Goal: Task Accomplishment & Management: Manage account settings

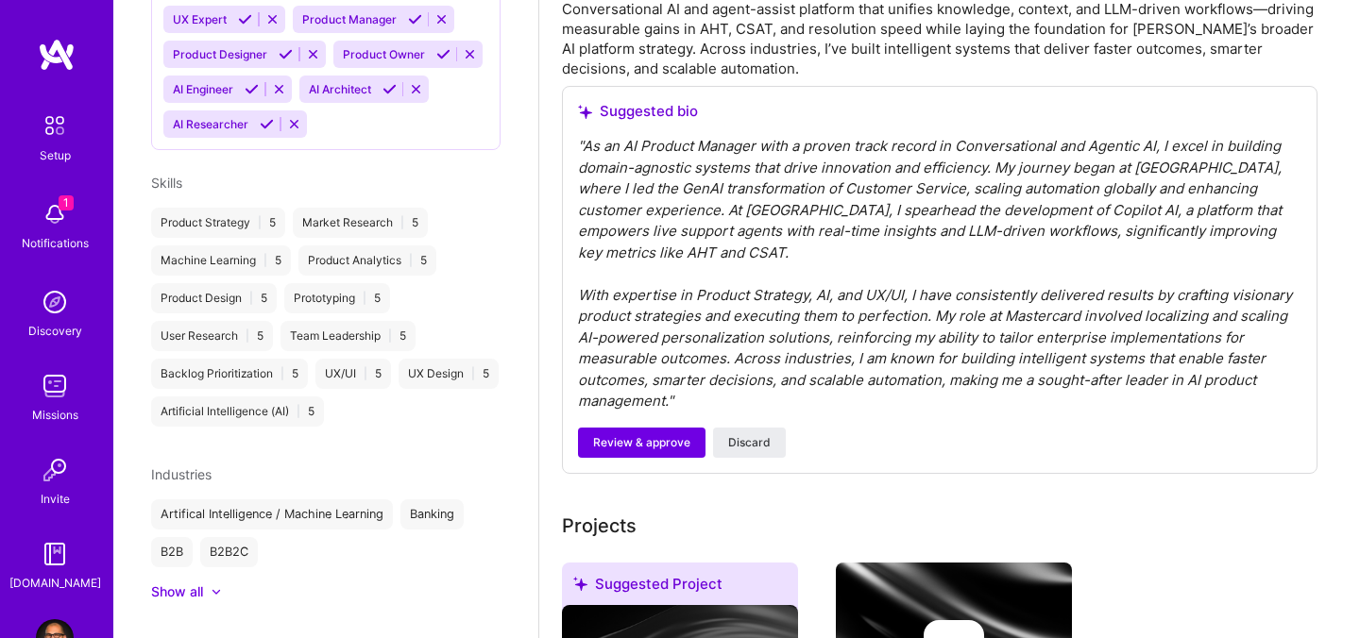
scroll to position [716, 0]
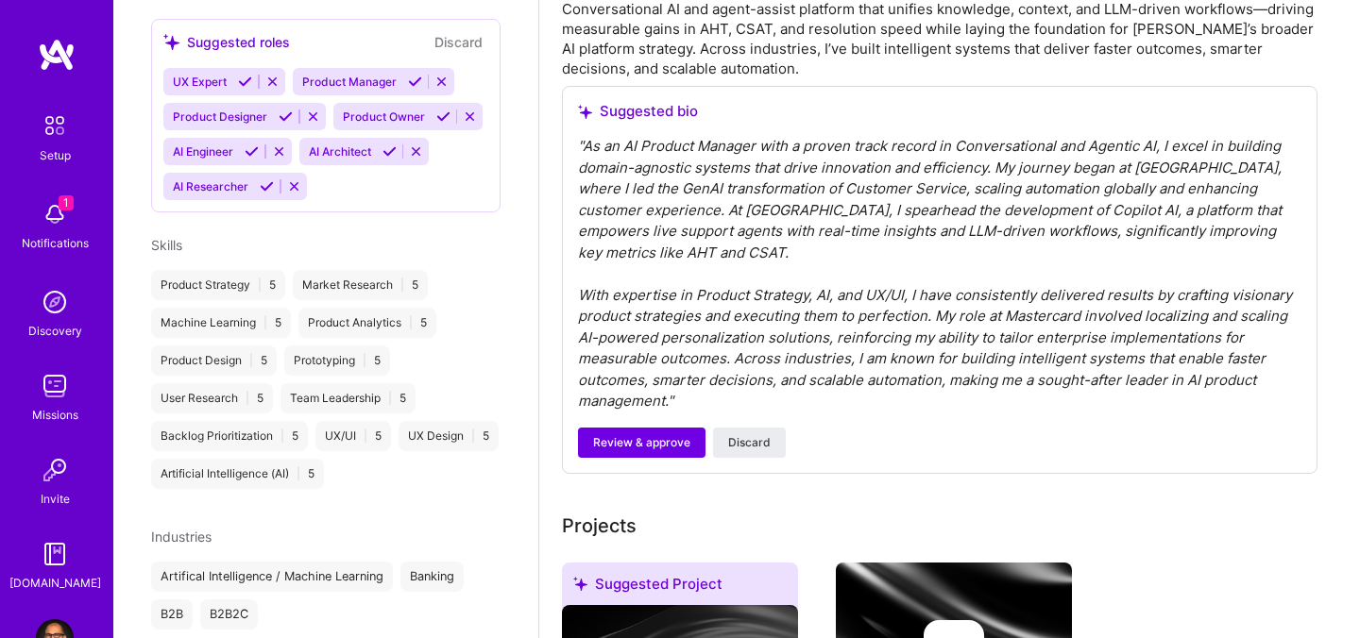
click at [59, 216] on img at bounding box center [55, 214] width 38 height 38
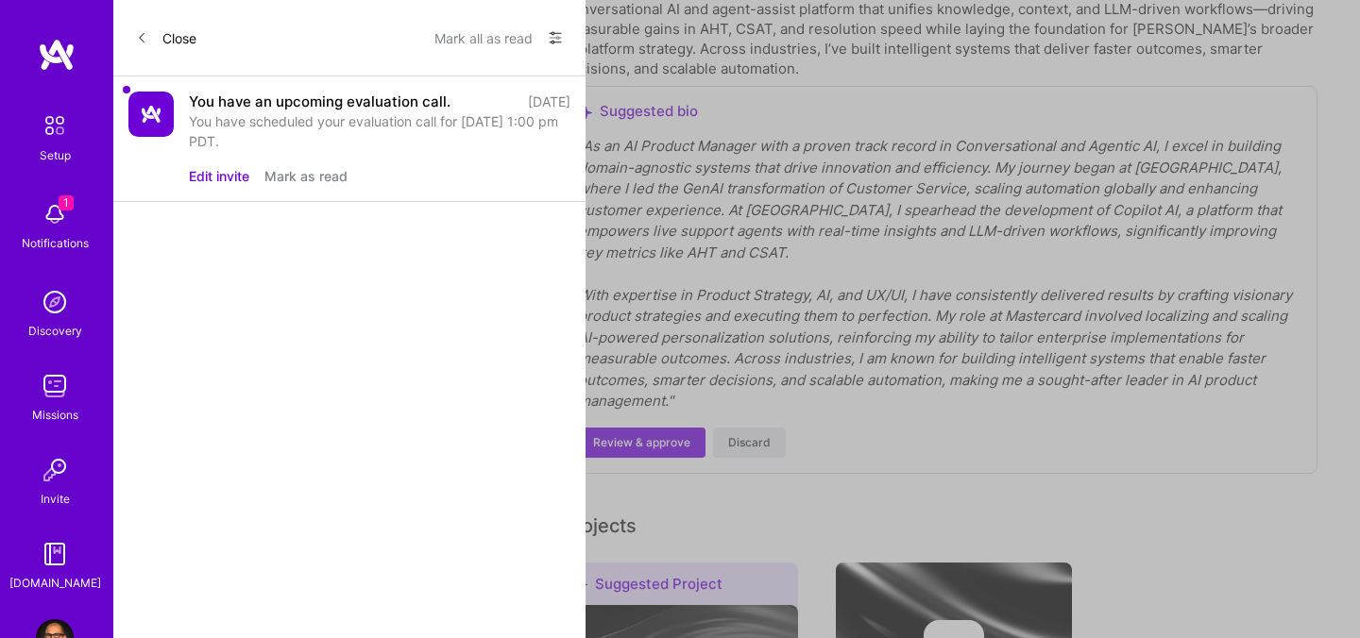
click at [413, 124] on div "You have scheduled your evaluation call for [DATE] 1:00 pm PDT." at bounding box center [379, 131] width 381 height 40
click at [396, 107] on div "You have an upcoming evaluation call." at bounding box center [320, 102] width 262 height 20
click at [161, 121] on img at bounding box center [150, 114] width 45 height 45
click at [216, 178] on button "Edit invite" at bounding box center [219, 176] width 60 height 20
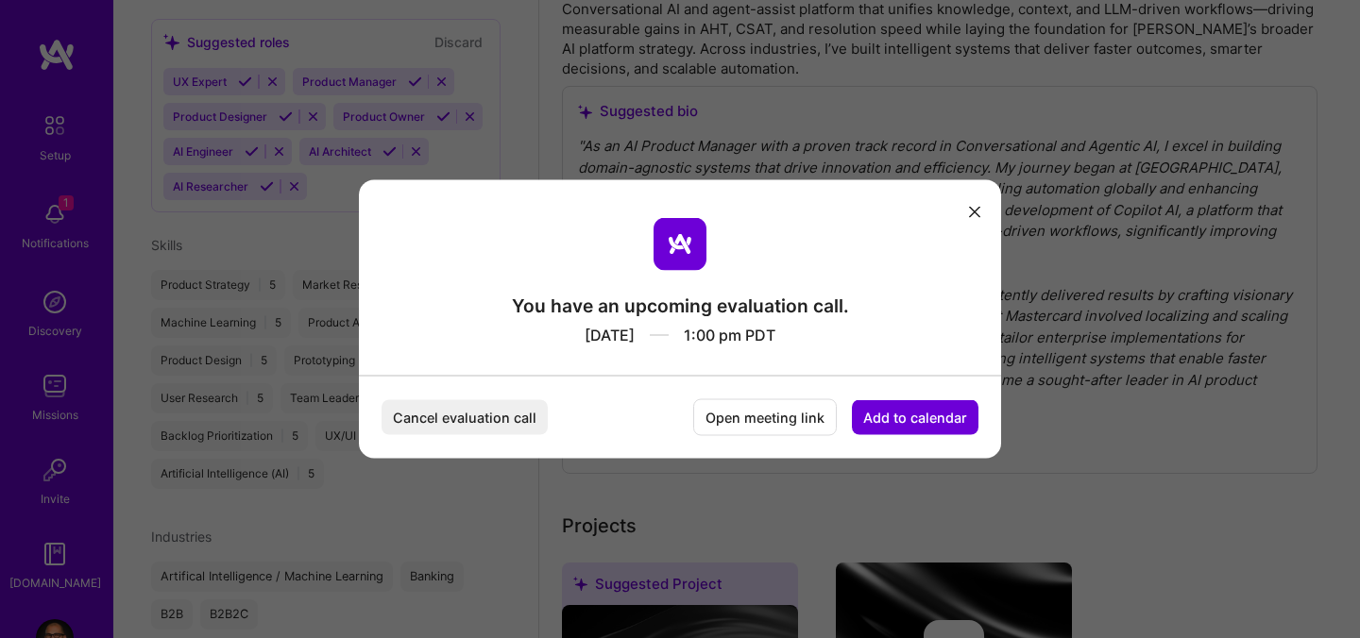
click at [905, 417] on button "Add to calendar" at bounding box center [915, 417] width 127 height 35
click at [880, 281] on div "Google Calendar" at bounding box center [893, 274] width 157 height 37
click at [977, 212] on icon "modal" at bounding box center [974, 211] width 11 height 11
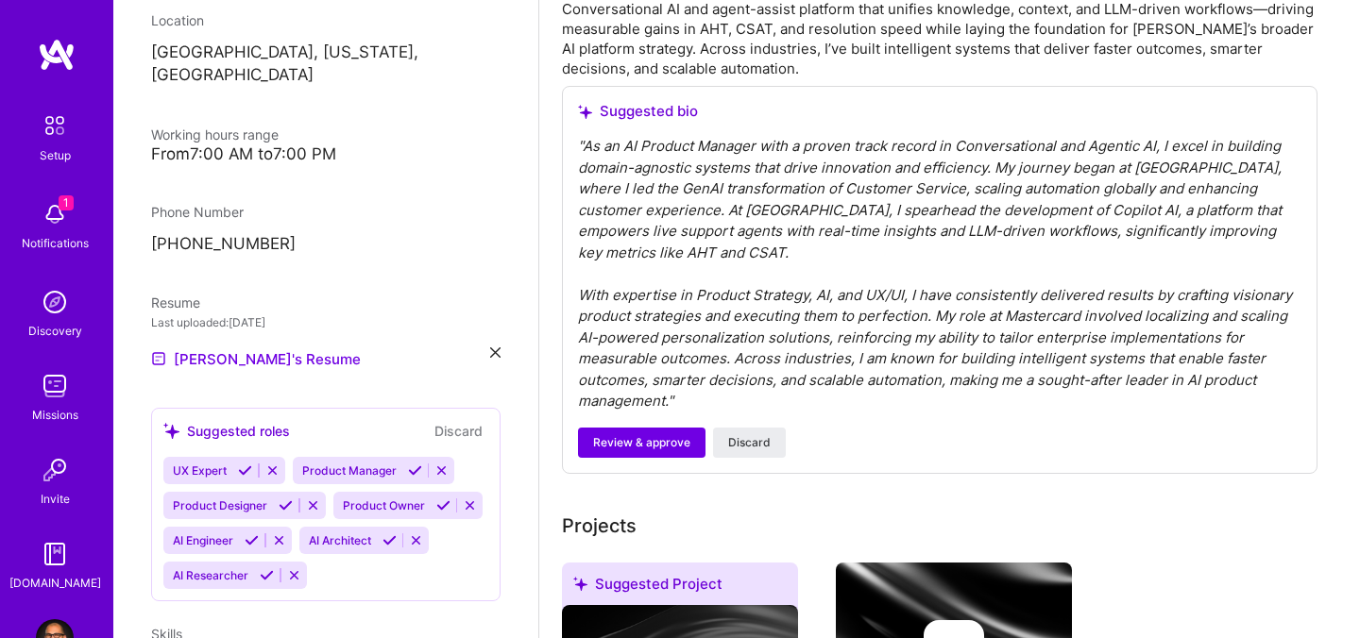
scroll to position [0, 0]
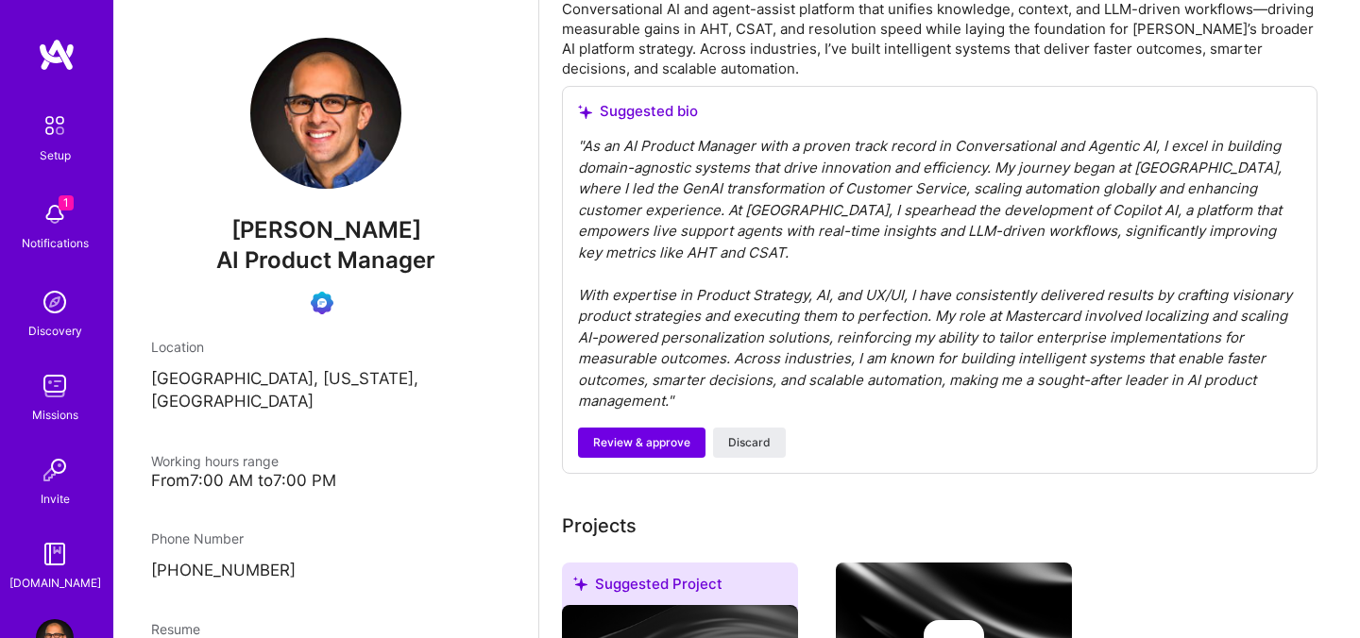
click at [306, 221] on span "[PERSON_NAME]" at bounding box center [325, 230] width 349 height 28
copy span "[PERSON_NAME]"
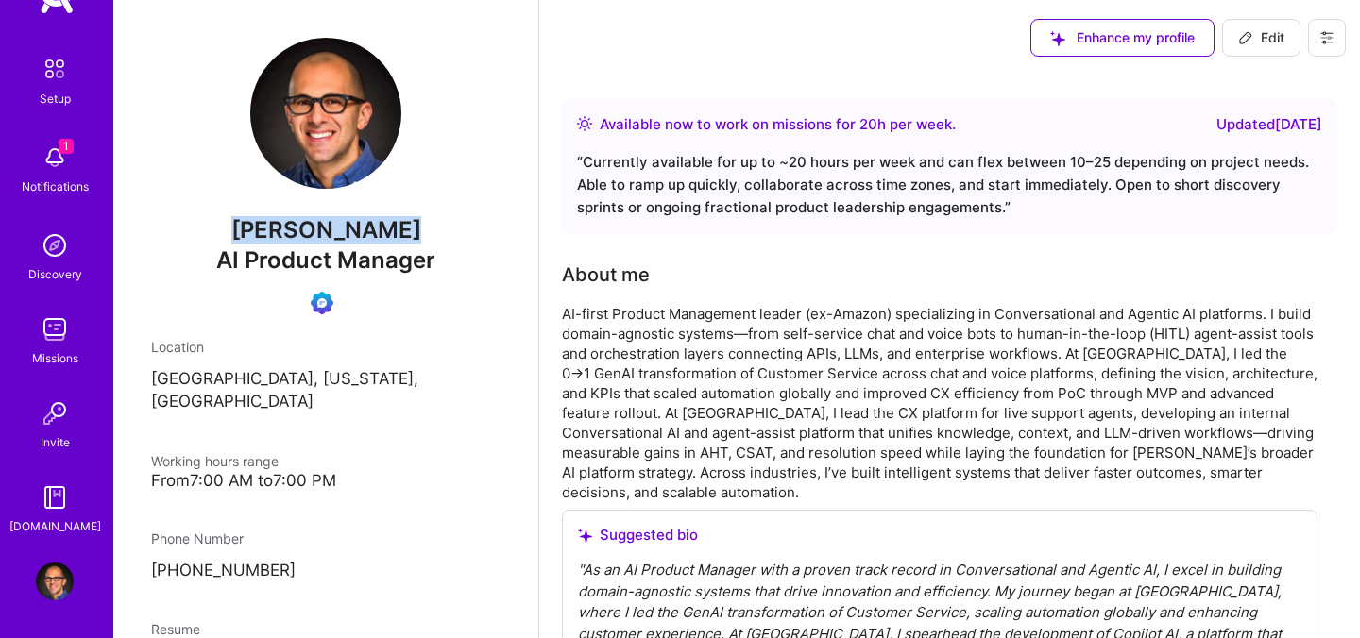
click at [1330, 39] on icon at bounding box center [1326, 37] width 15 height 15
click at [1247, 185] on button "Log Out" at bounding box center [1275, 177] width 142 height 48
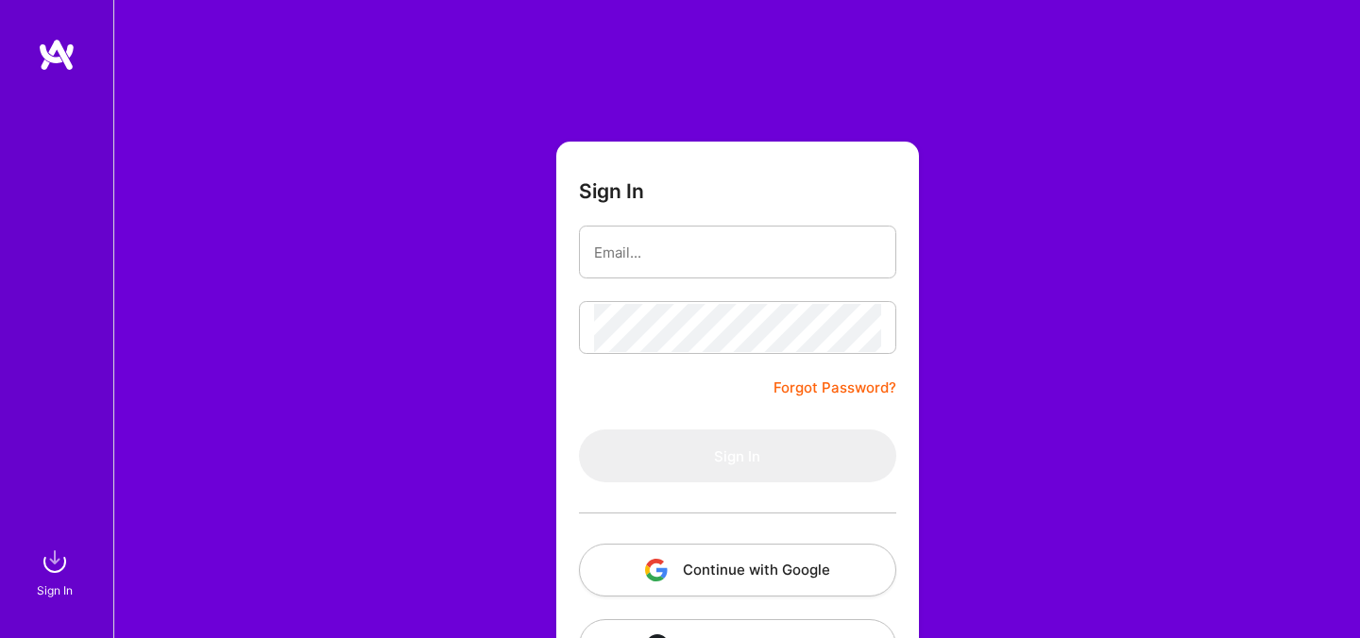
click at [753, 572] on button "Continue with Google" at bounding box center [737, 570] width 317 height 53
